Goal: Information Seeking & Learning: Learn about a topic

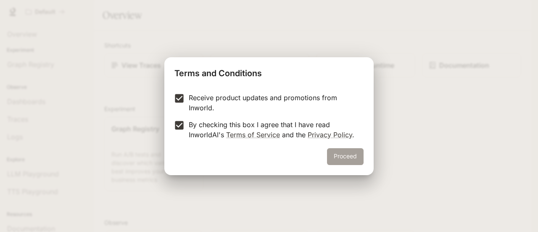
click at [341, 153] on button "Proceed" at bounding box center [345, 156] width 37 height 17
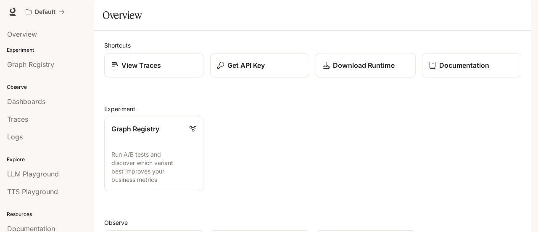
click at [333, 70] on p "Download Runtime" at bounding box center [363, 65] width 61 height 10
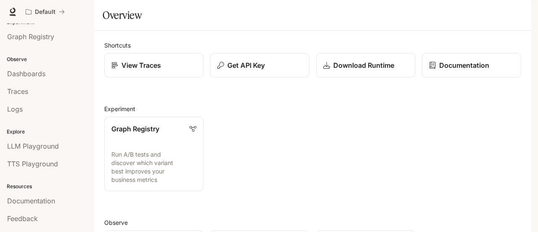
scroll to position [39, 0]
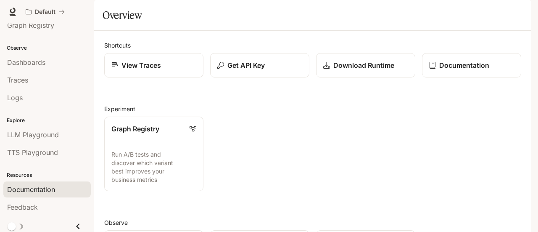
click at [32, 192] on link "Documentation" at bounding box center [46, 189] width 87 height 16
